Goal: Transaction & Acquisition: Purchase product/service

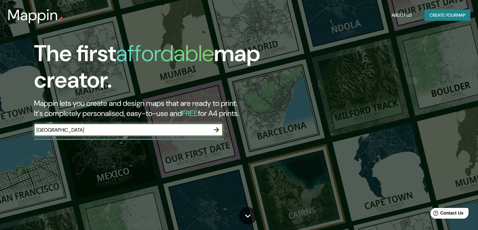
type input "[GEOGRAPHIC_DATA]"
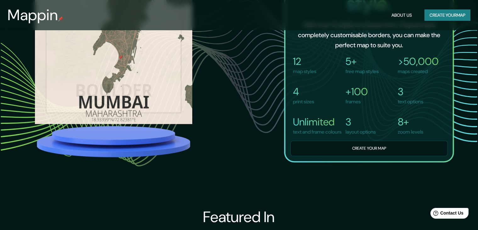
scroll to position [596, 0]
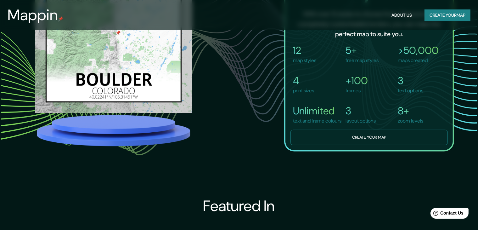
click at [358, 140] on button "Create your map" at bounding box center [368, 137] width 157 height 15
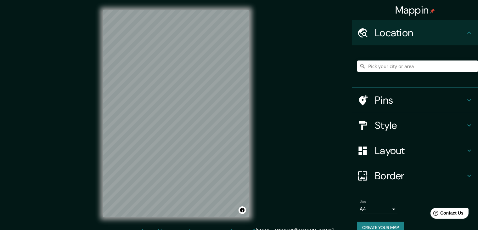
click at [261, 131] on div "Mappin Location Pins Style Layout Border Choose a border. Hint : you can make l…" at bounding box center [239, 118] width 478 height 237
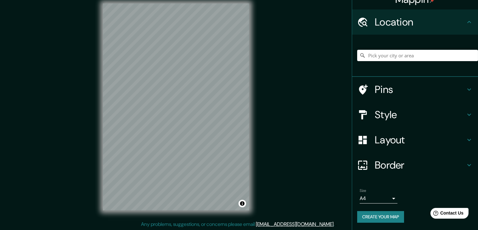
scroll to position [7, 0]
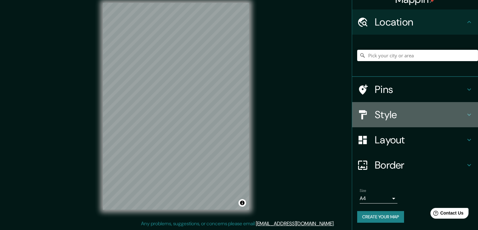
click at [381, 114] on h4 "Style" at bounding box center [419, 114] width 91 height 13
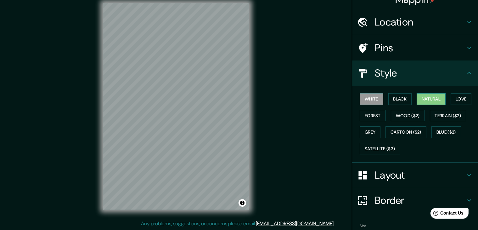
click at [423, 101] on button "Natural" at bounding box center [430, 99] width 29 height 12
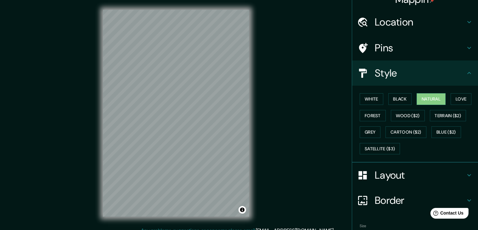
scroll to position [0, 0]
click at [457, 100] on button "Love" at bounding box center [460, 99] width 21 height 12
click at [395, 95] on button "Black" at bounding box center [400, 99] width 24 height 12
click at [371, 100] on button "White" at bounding box center [371, 99] width 24 height 12
click at [427, 97] on button "Natural" at bounding box center [430, 99] width 29 height 12
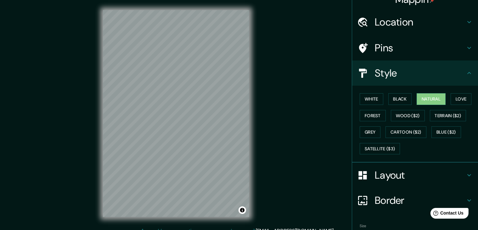
click at [382, 51] on h4 "Pins" at bounding box center [419, 48] width 91 height 13
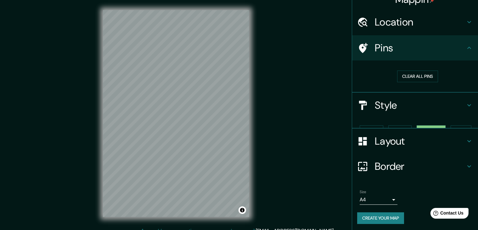
scroll to position [1, 0]
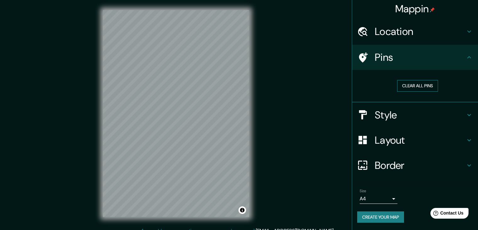
click at [413, 87] on button "Clear all pins" at bounding box center [417, 86] width 41 height 12
click at [401, 85] on button "Clear all pins" at bounding box center [417, 86] width 41 height 12
click at [376, 52] on h4 "Pins" at bounding box center [419, 57] width 91 height 13
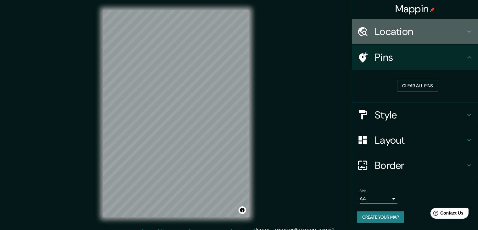
click at [374, 33] on h4 "Location" at bounding box center [419, 31] width 91 height 13
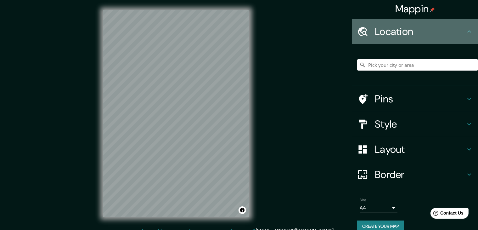
click at [374, 33] on h4 "Location" at bounding box center [419, 31] width 91 height 13
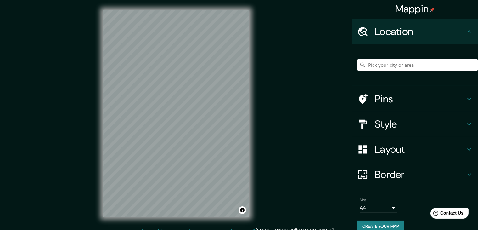
click at [390, 147] on h4 "Layout" at bounding box center [419, 149] width 91 height 13
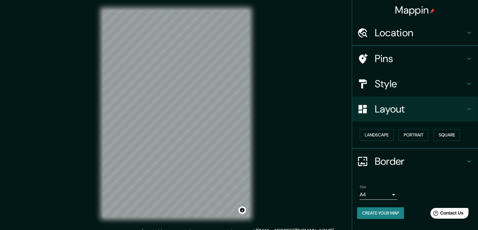
scroll to position [0, 0]
click at [387, 135] on button "Landscape" at bounding box center [376, 135] width 34 height 12
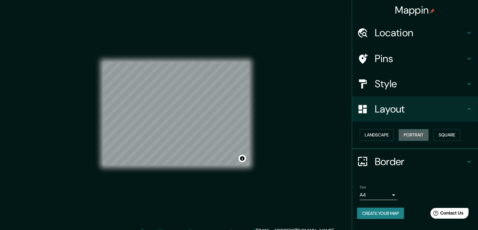
click at [418, 135] on button "Portrait" at bounding box center [413, 135] width 30 height 12
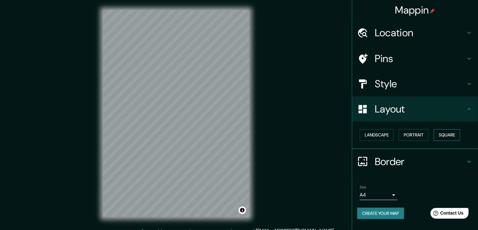
click at [449, 133] on button "Square" at bounding box center [446, 135] width 26 height 12
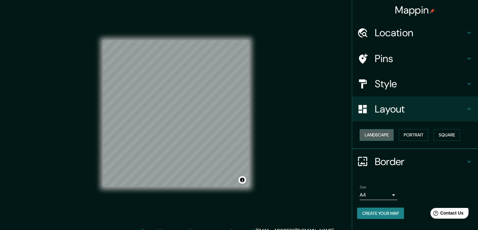
click at [386, 133] on button "Landscape" at bounding box center [376, 135] width 34 height 12
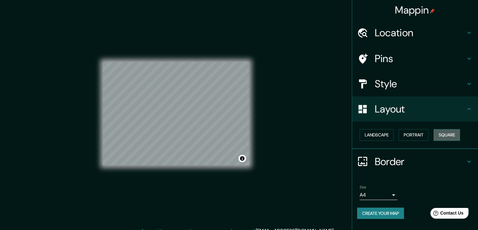
click at [442, 136] on button "Square" at bounding box center [446, 135] width 26 height 12
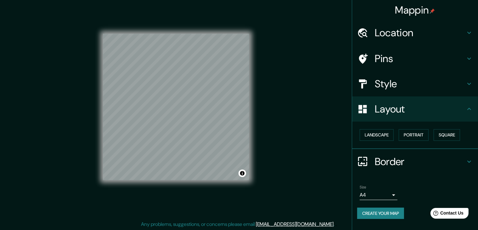
scroll to position [7, 0]
drag, startPoint x: 397, startPoint y: 193, endPoint x: 391, endPoint y: 194, distance: 6.7
click at [391, 193] on div "Size A4 single" at bounding box center [415, 192] width 116 height 20
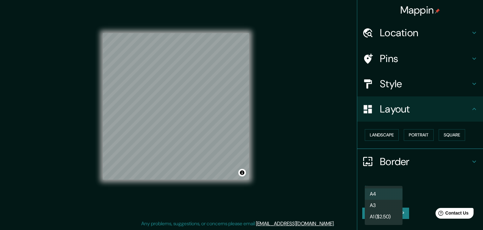
click at [390, 194] on body "Mappin Location Pins Style Layout Landscape Portrait Square Border Choose a bor…" at bounding box center [241, 108] width 483 height 230
click at [385, 202] on li "A3" at bounding box center [384, 204] width 38 height 11
type input "a4"
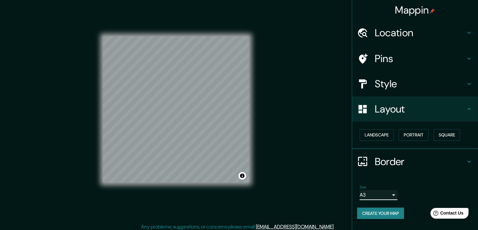
scroll to position [0, 0]
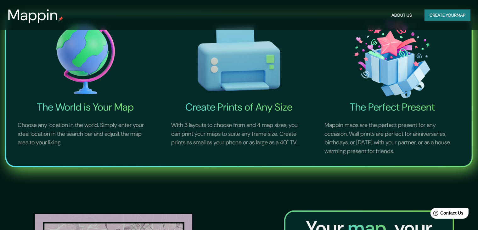
scroll to position [346, 0]
